Goal: Use online tool/utility: Use online tool/utility

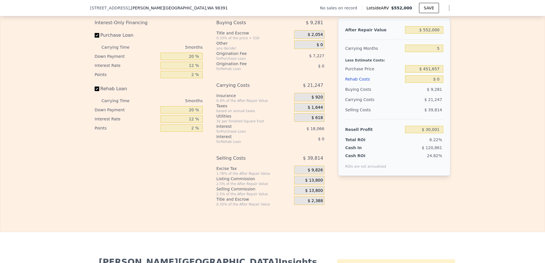
scroll to position [796, 0]
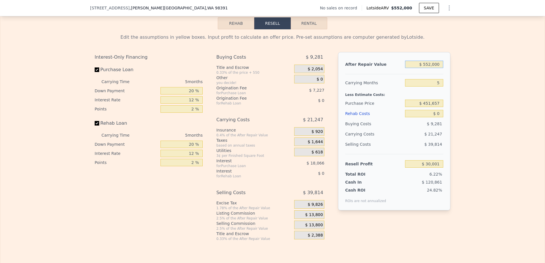
click at [432, 68] on input "$ 552,000" at bounding box center [424, 64] width 38 height 7
type input "$ 6"
type input "-$ 481,809"
type input "$ 6,000"
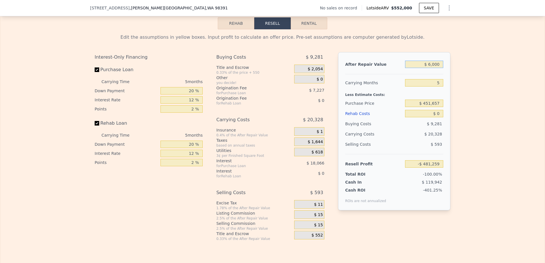
type input "-$ 476,252"
type input "$ 60,000"
type input "-$ 426,183"
type input "$ 600,000"
type input "$ 74,507"
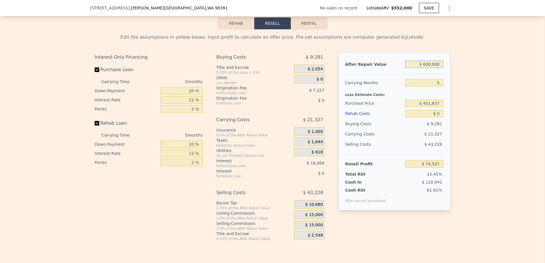
type input "$ 600,000"
click at [435, 109] on div "$ 451,657" at bounding box center [424, 103] width 38 height 10
click at [434, 107] on input "$ 451,657" at bounding box center [424, 103] width 38 height 7
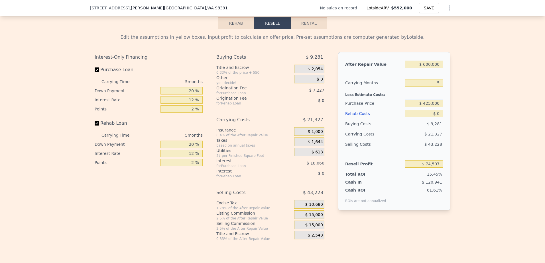
type input "$ 425,000"
click at [437, 117] on input "$ 0" at bounding box center [424, 113] width 38 height 7
type input "$ 102,745"
click at [437, 117] on input "$ 0" at bounding box center [424, 113] width 38 height 7
type input "$ 6"
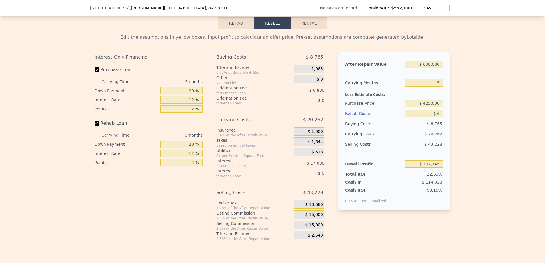
type input "$ 102,739"
type input "$ 60"
type input "$ 102,684"
type input "$ 600"
type input "$ 102,110"
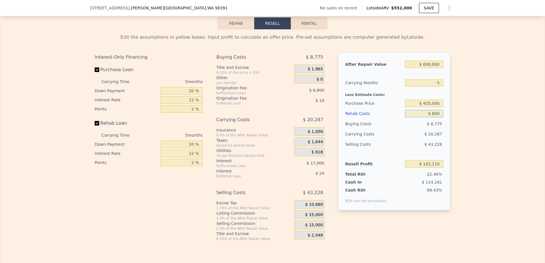
type input "$ 6,000"
type input "$ 96,409"
type input "$ 60,000"
type input "$ 39,385"
type input "$ 60,000"
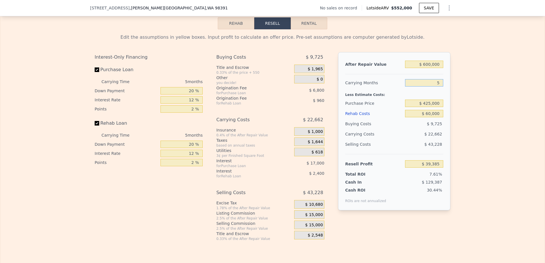
click at [438, 87] on input "5" at bounding box center [424, 82] width 38 height 7
type input "$ 552,000"
type input "$ 0"
type input "$ 30,001"
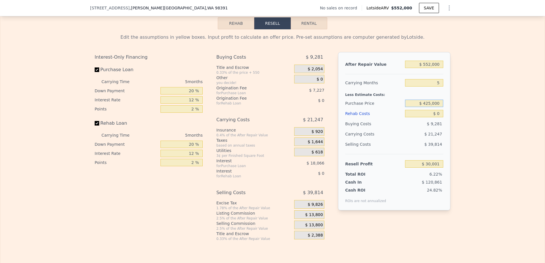
click at [429, 107] on input "$ 425,000" at bounding box center [424, 103] width 38 height 7
type input "$ 415,000"
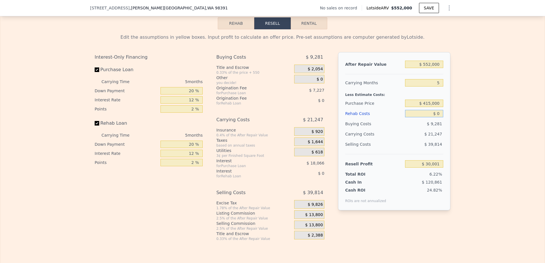
click at [419, 117] on input "$ 0" at bounding box center [424, 113] width 38 height 7
type input "$ 68,832"
click at [433, 68] on input "$ 552,000" at bounding box center [424, 64] width 38 height 7
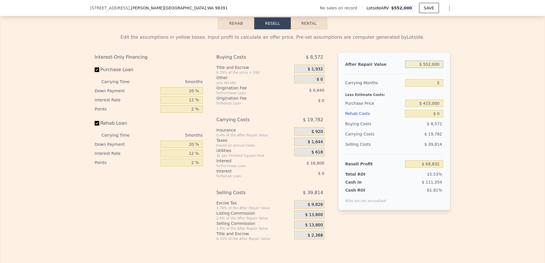
type input "$ 6"
type input "-$ 442,978"
type input "$ 60"
type input "-$ 442,929"
type input "$ 600"
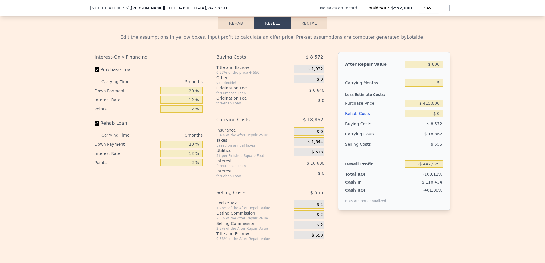
type input "-$ 442,428"
type input "$ 6,000"
type input "-$ 437,421"
type input "$ 60,000"
type input "-$ 387,352"
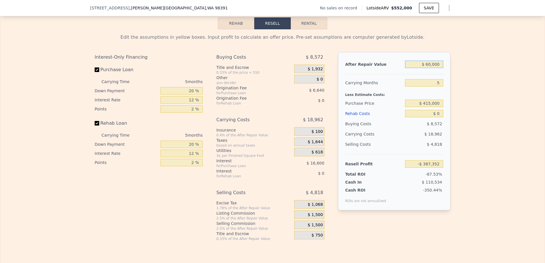
type input "$ 6,000"
type input "-$ 437,421"
type input "$ 600"
type input "-$ 442,428"
type input "$ 60"
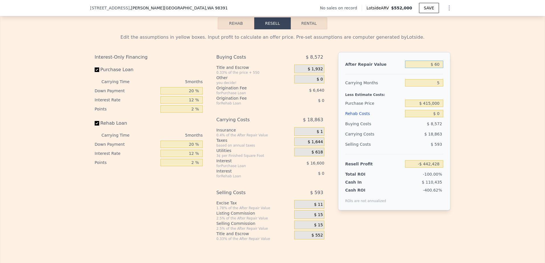
type input "-$ 442,929"
type input "$ 6"
type input "-$ 442,978"
type input "$ 57"
type input "-$ 442,930"
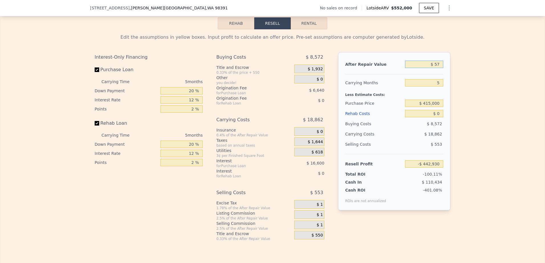
type input "$ 575"
type input "-$ 442,450"
type input "$ 5,750"
type input "-$ 437,653"
type input "$ 575,000"
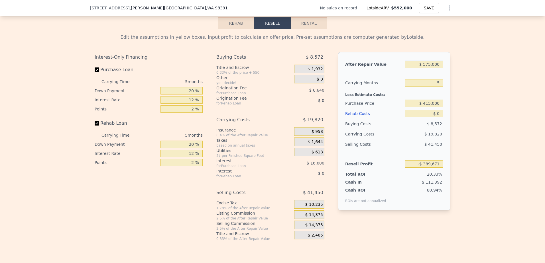
type input "$ 90,158"
type input "$ 575,000"
click at [432, 117] on input "$ 0" at bounding box center [424, 113] width 38 height 7
click at [433, 117] on input "$ 0" at bounding box center [424, 113] width 38 height 7
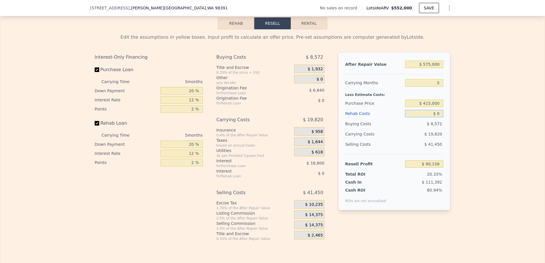
click at [433, 117] on input "$ 0" at bounding box center [424, 113] width 38 height 7
type input "$ 6,000"
type input "$ 83,822"
type input "$ 60,000"
type input "$ 26,798"
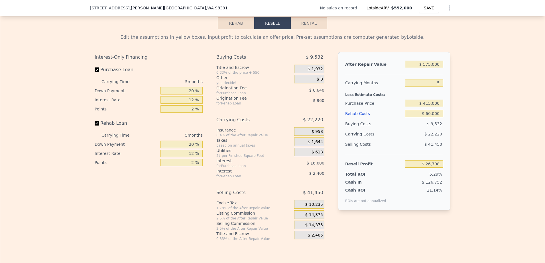
type input "$ 60,000"
click at [418, 168] on input "$ 26,798" at bounding box center [424, 163] width 38 height 7
click at [433, 107] on input "$ 415,000" at bounding box center [424, 103] width 38 height 7
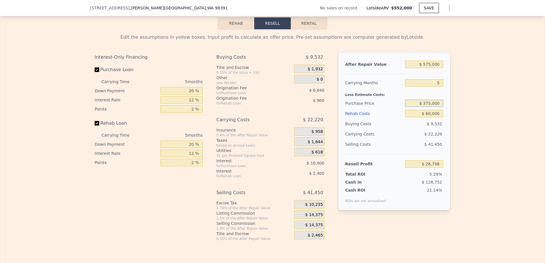
type input "$ 375,000"
click at [420, 117] on input "$ 60,000" at bounding box center [424, 113] width 38 height 7
type input "$ 69,171"
click at [428, 107] on input "$ 375,000" at bounding box center [424, 103] width 38 height 7
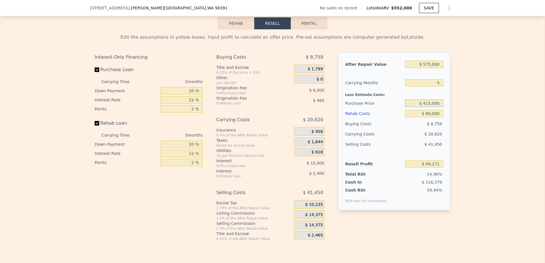
type input "$ 415,000"
click at [417, 117] on input "$ 60,000" at bounding box center [424, 113] width 38 height 7
type input "$ 26,798"
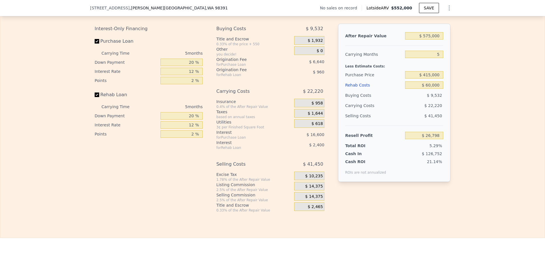
click at [304, 201] on div "$ 14,375" at bounding box center [309, 196] width 30 height 9
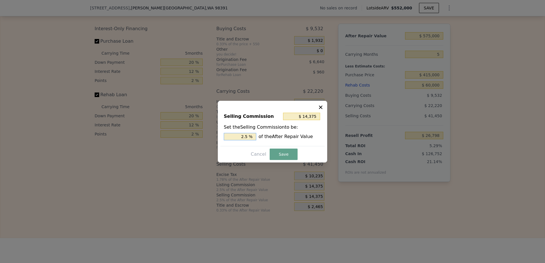
click at [246, 136] on input "2.5 %" at bounding box center [240, 136] width 32 height 7
type input "$ 5,750"
type input "1. %"
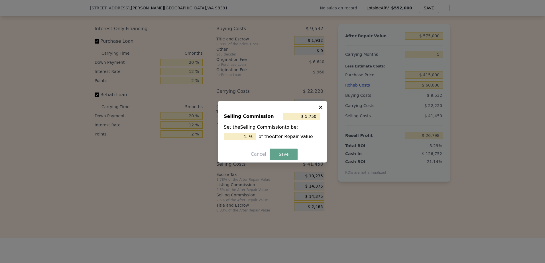
type input "$ 8,625"
type input "1.5 %"
click at [283, 156] on button "Save" at bounding box center [283, 154] width 28 height 11
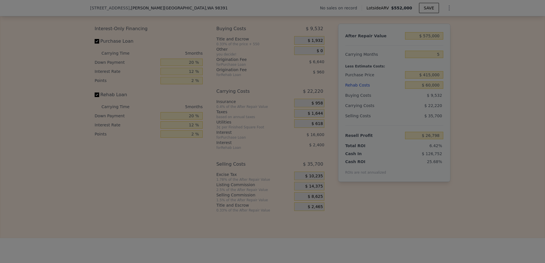
type input "$ 32,548"
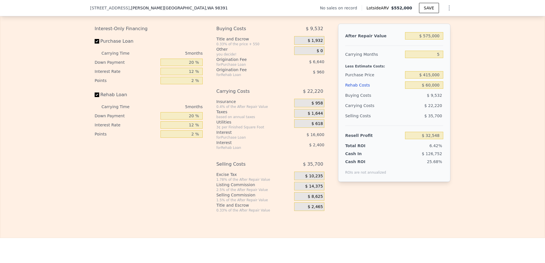
type input "$ 552,000"
type input "$ 0"
type input "$ 30,001"
click at [435, 89] on input "$ 0" at bounding box center [424, 84] width 38 height 7
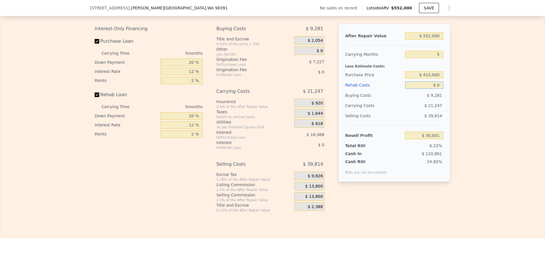
type input "$ 6"
type input "$ 29,995"
type input "$ 60"
type input "$ 29,940"
type input "$ 6,000"
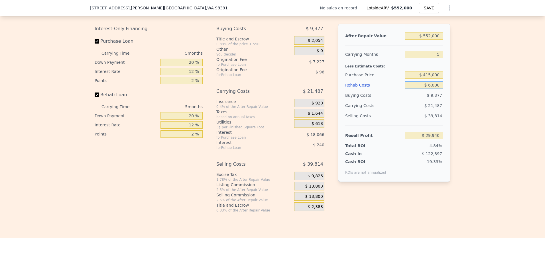
type input "$ 23,665"
type input "$ 600,000"
type input "-$ 603,599"
type input "$ 600,000"
click at [420, 35] on div "After Repair Value $ 552,000 Carrying Months 5 Less Estimate Costs: Purchase Pr…" at bounding box center [394, 103] width 112 height 158
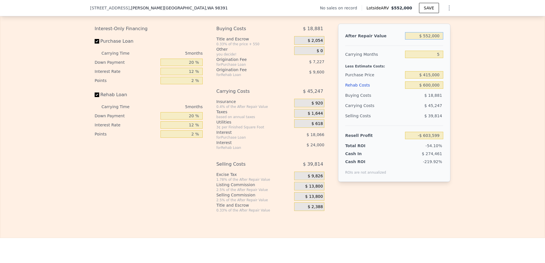
click at [427, 40] on input "$ 552,000" at bounding box center [424, 35] width 38 height 7
type input "$ 575"
type input "-$ 1,114,881"
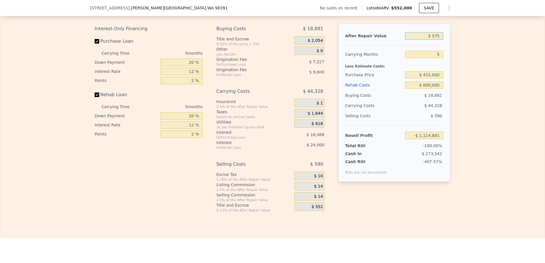
type input "$ 5,750"
type input "-$ 1,110,084"
type input "$ 57,500"
type input "-$ 1,062,102"
type input "$ 575,000"
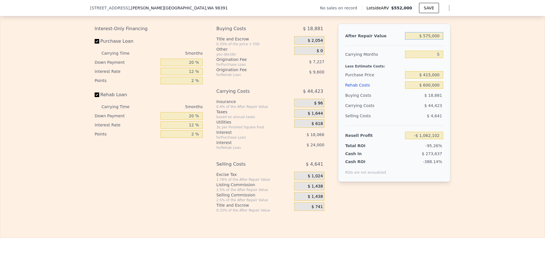
type input "-$ 582,273"
type input "$ 575,000"
click at [427, 90] on div "$ 600,000" at bounding box center [424, 85] width 38 height 10
click at [427, 89] on input "$ 600,000" at bounding box center [424, 84] width 38 height 7
type input "$ 60,000"
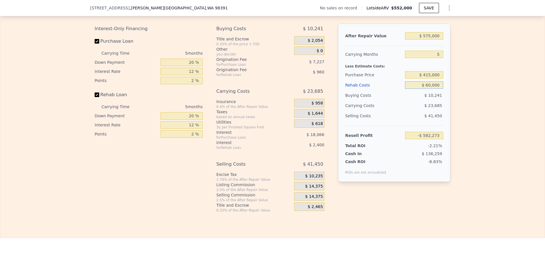
type input "-$ 12,033"
click at [420, 89] on input "$ 60,000" at bounding box center [424, 84] width 38 height 7
type input "$ 60,000"
click at [436, 79] on input "$ 415,000" at bounding box center [424, 74] width 38 height 7
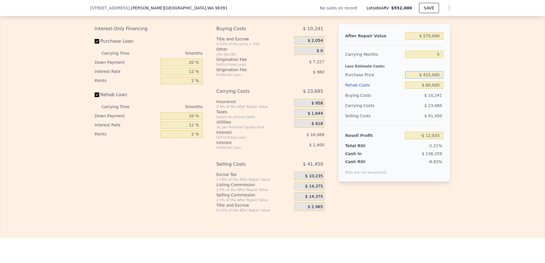
click at [436, 79] on input "$ 415,000" at bounding box center [424, 74] width 38 height 7
type input "$ 375,000"
click at [412, 89] on input "$ 60,000" at bounding box center [424, 84] width 38 height 7
type input "$ 69,171"
click at [427, 79] on input "$ 375,000" at bounding box center [424, 74] width 38 height 7
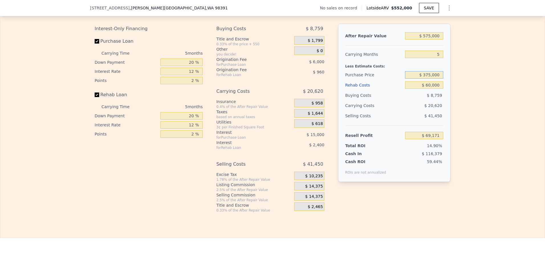
click at [427, 79] on input "$ 375,000" at bounding box center [424, 74] width 38 height 7
type input "$ 400,000"
click at [415, 89] on input "$ 60,000" at bounding box center [424, 84] width 38 height 7
type input "$ 42,688"
type input "$ 552,000"
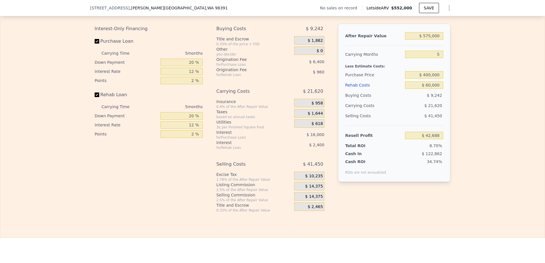
type input "$ 0"
type input "$ 30,001"
